Goal: Find specific page/section: Find specific page/section

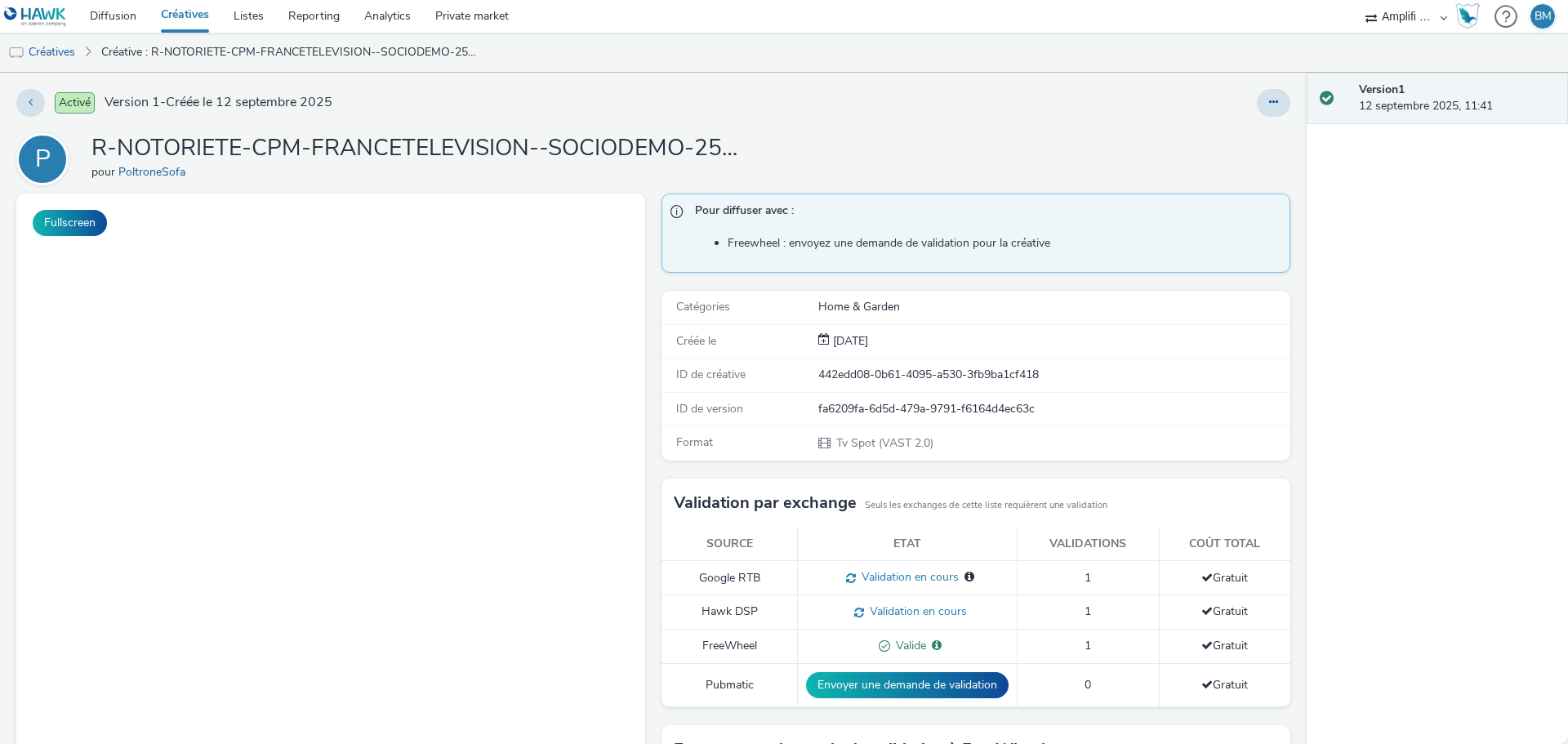
select select "d57a0b46-ef33-4938-977b-e6d07593e41f"
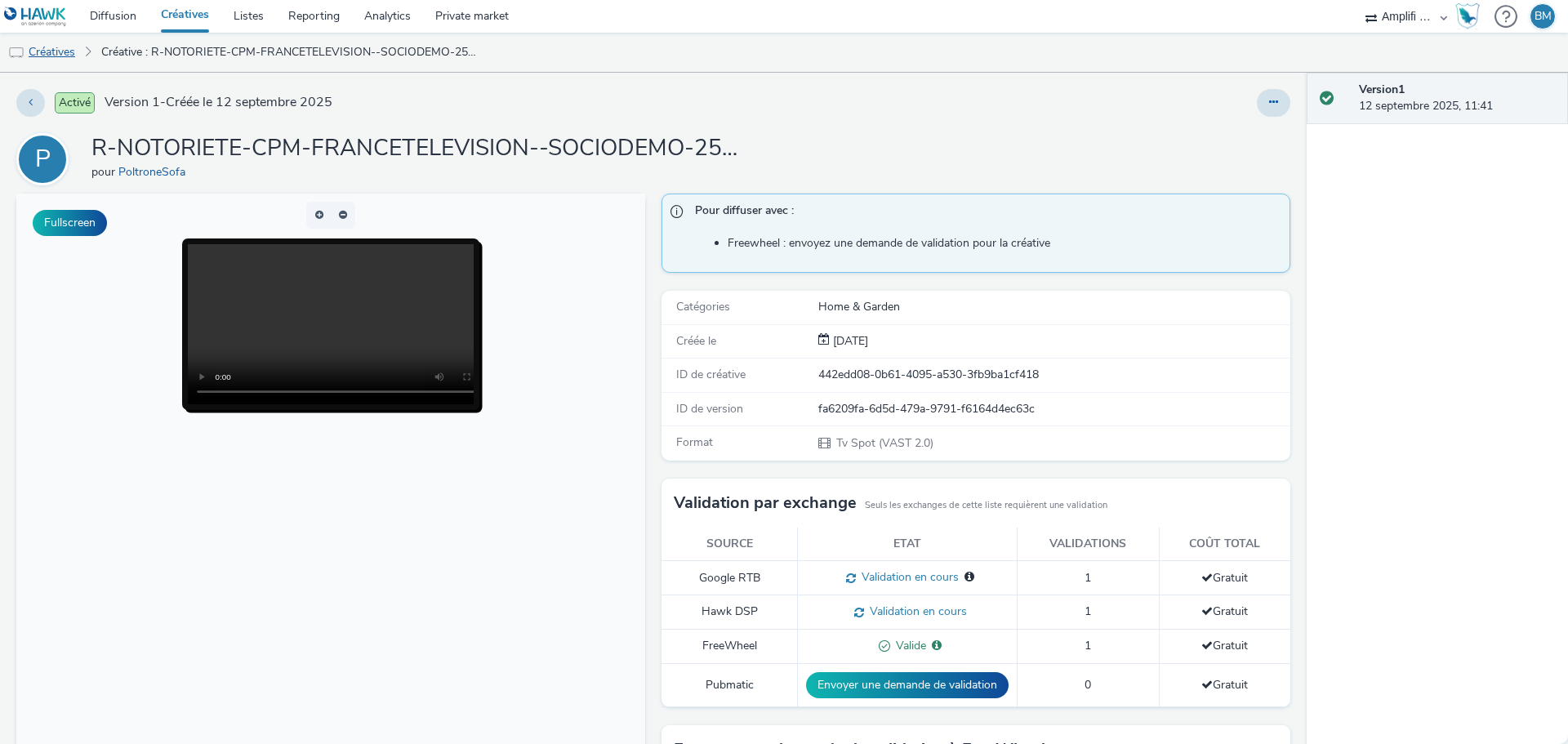
click at [38, 54] on link "Créatives" at bounding box center [42, 51] width 83 height 39
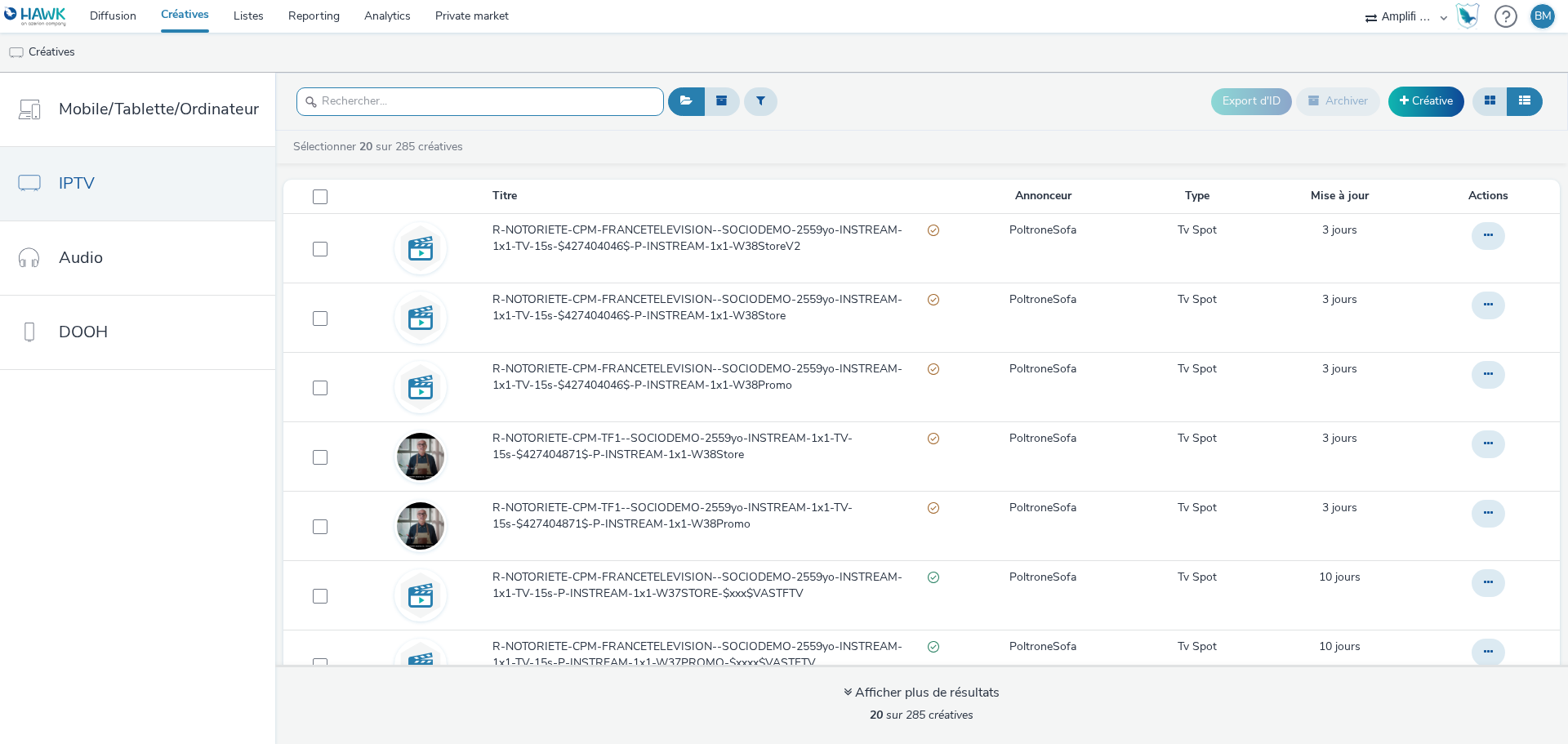
click at [363, 111] on input "text" at bounding box center [479, 102] width 367 height 29
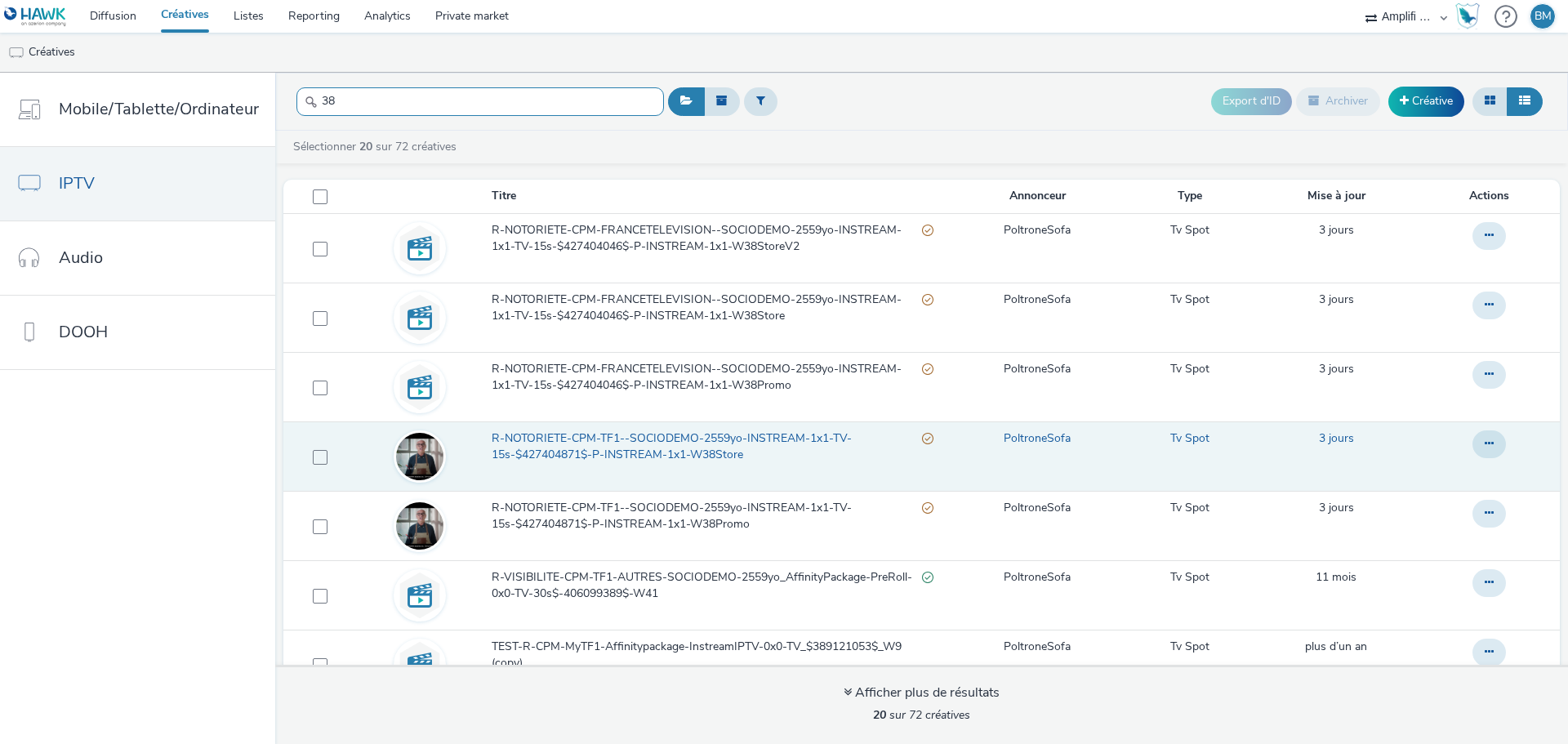
type input "38"
click at [615, 443] on span "R-NOTORIETE-CPM-TF1--SOCIODEMO-2559yo-INSTREAM-1x1-TV-15s-$427404871$-P-INSTREA…" at bounding box center [706, 447] width 431 height 33
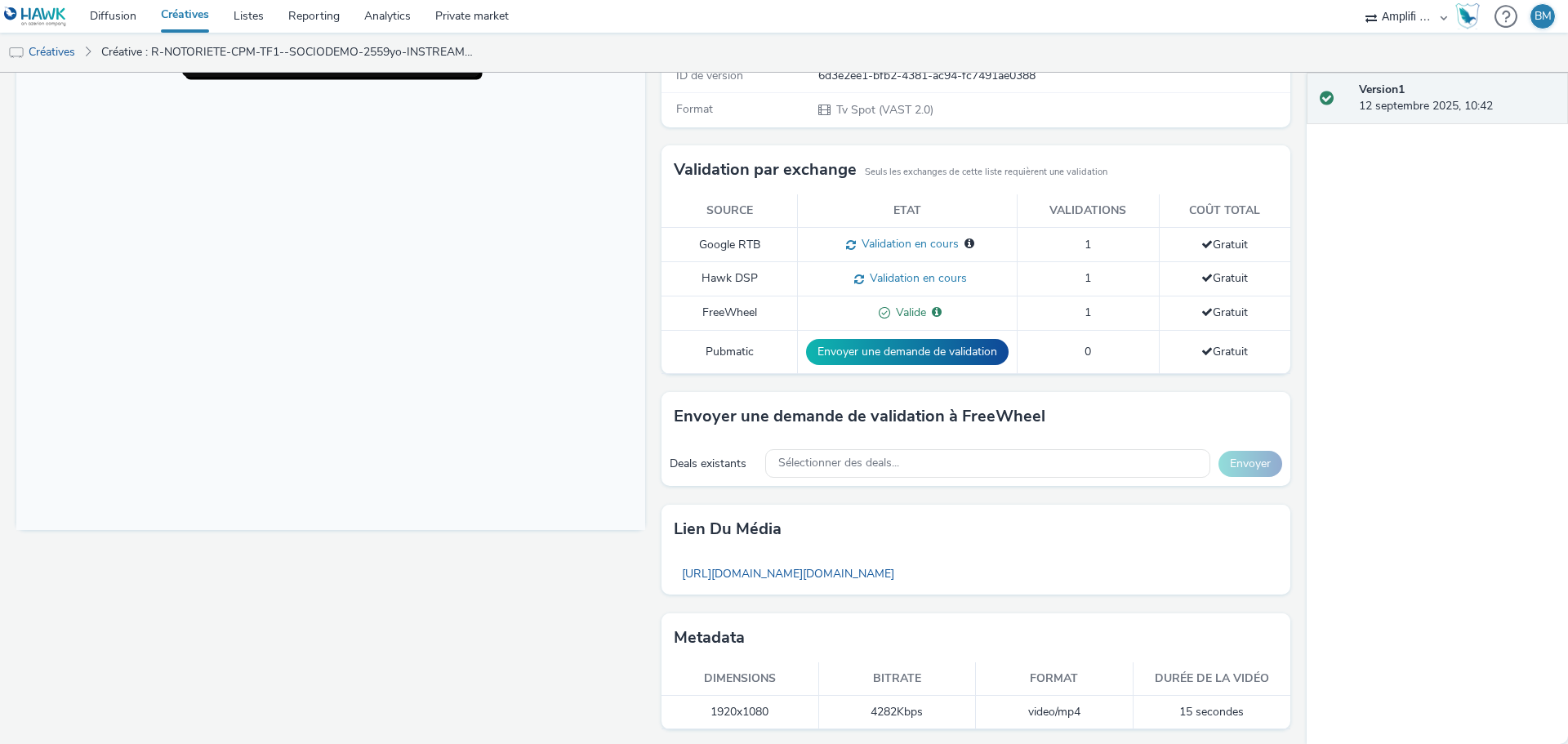
scroll to position [338, 0]
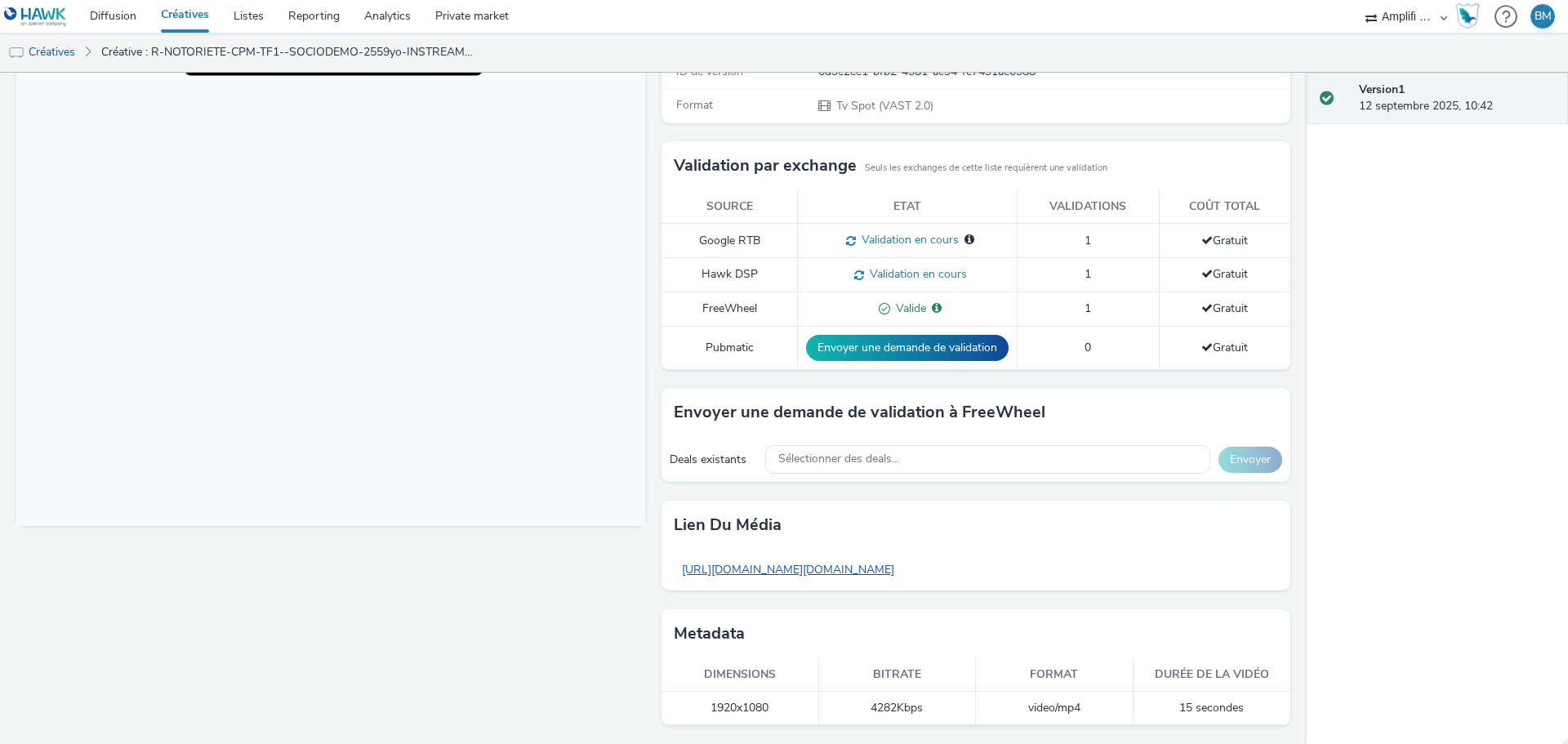
click at [902, 572] on link "[URL][DOMAIN_NAME][DOMAIN_NAME]" at bounding box center [787, 569] width 228 height 32
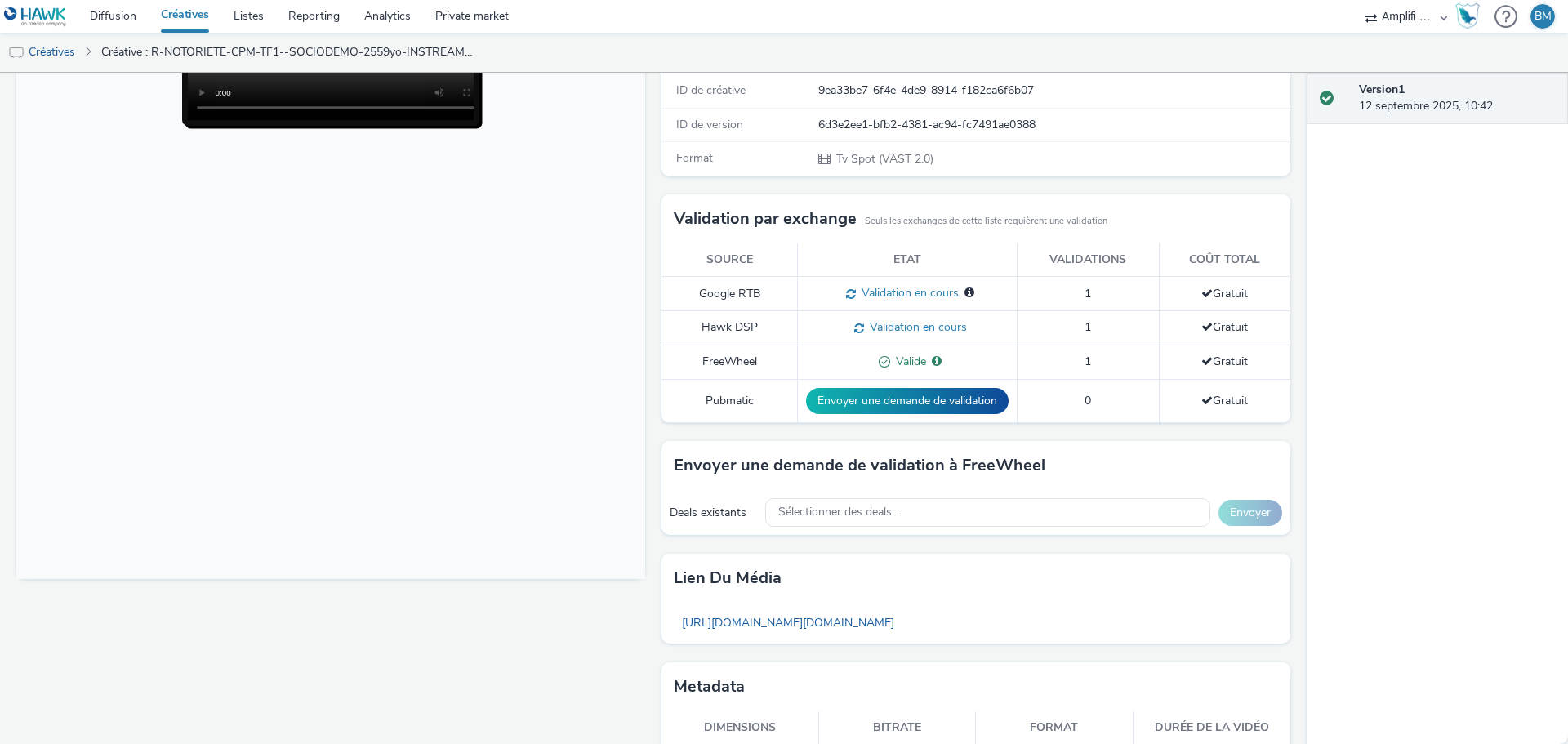
scroll to position [256, 0]
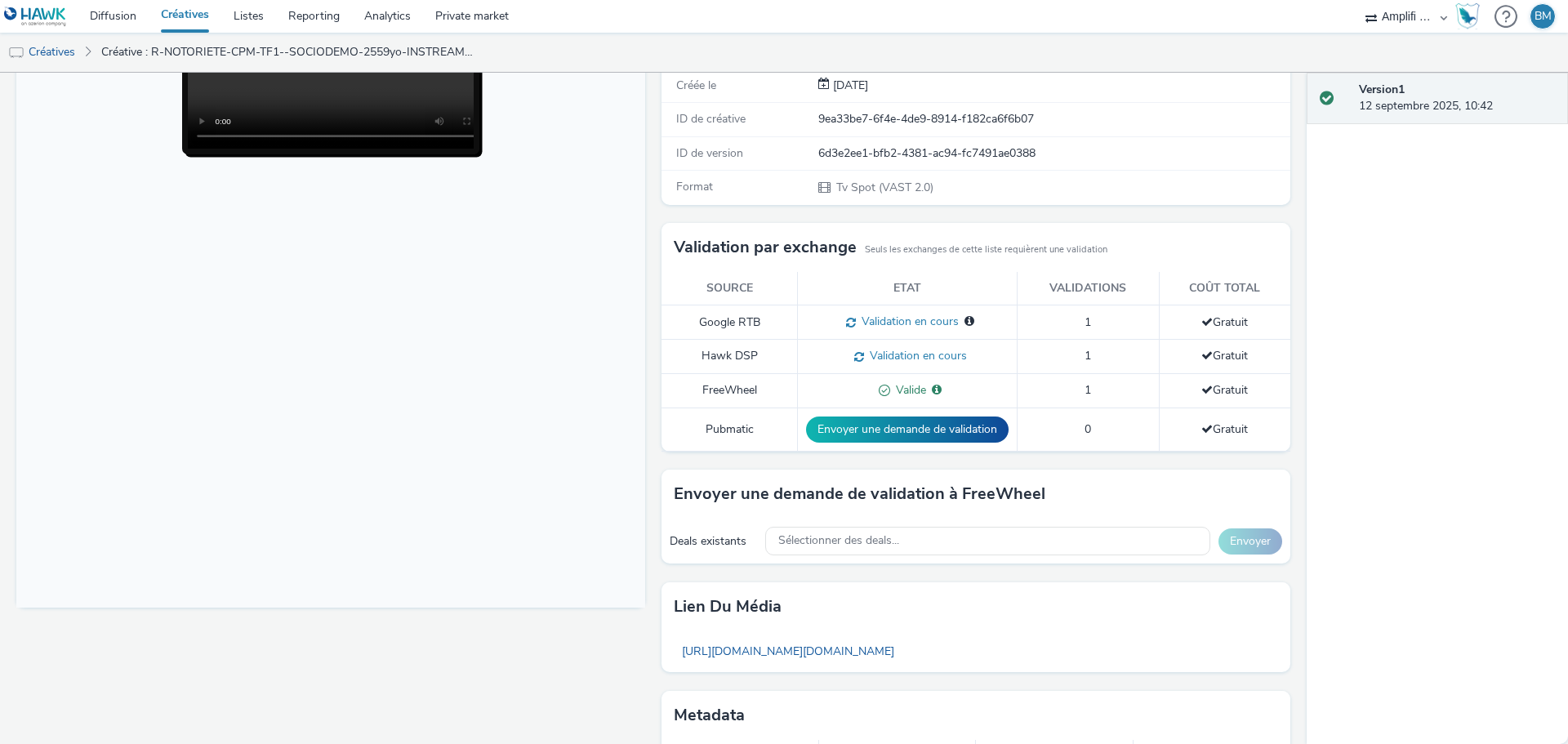
click at [1379, 255] on div "Version 1 12 septembre 2025, 10:42" at bounding box center [1436, 407] width 261 height 671
